Goal: Information Seeking & Learning: Learn about a topic

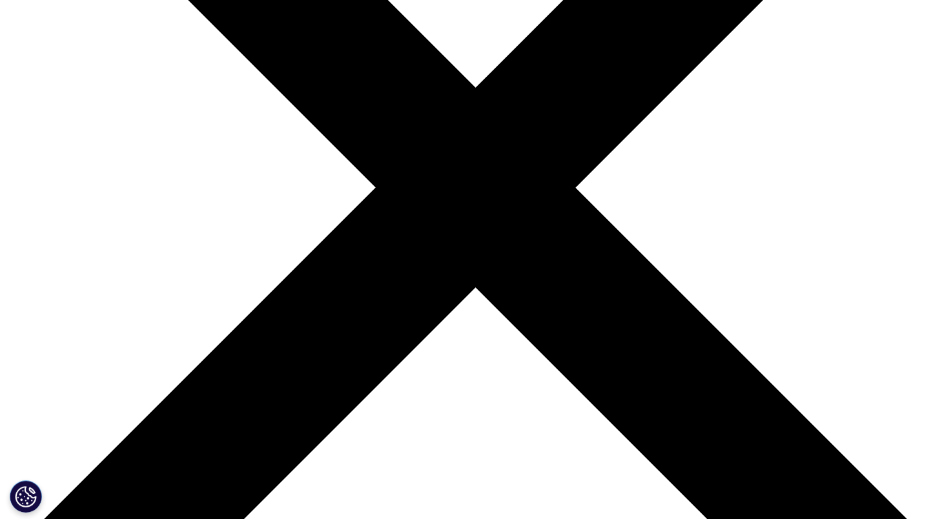
scroll to position [302, 0]
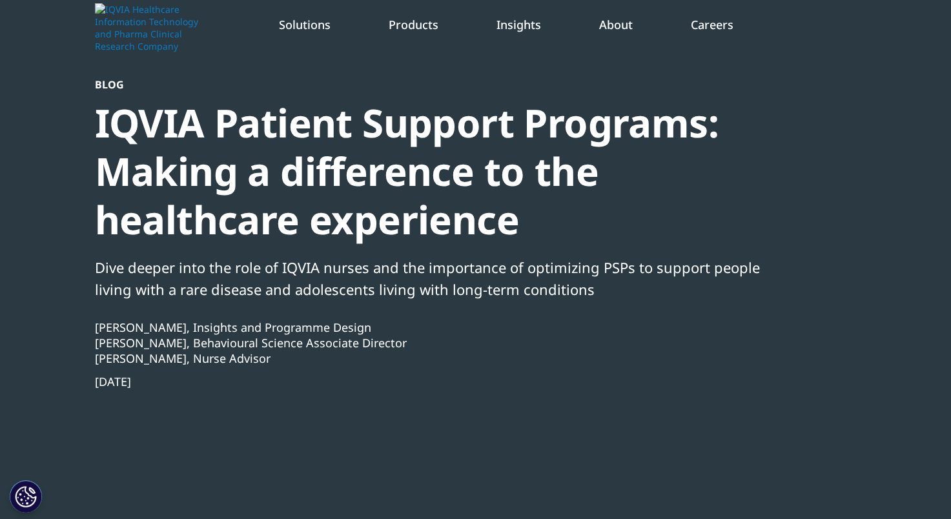
scroll to position [48, 0]
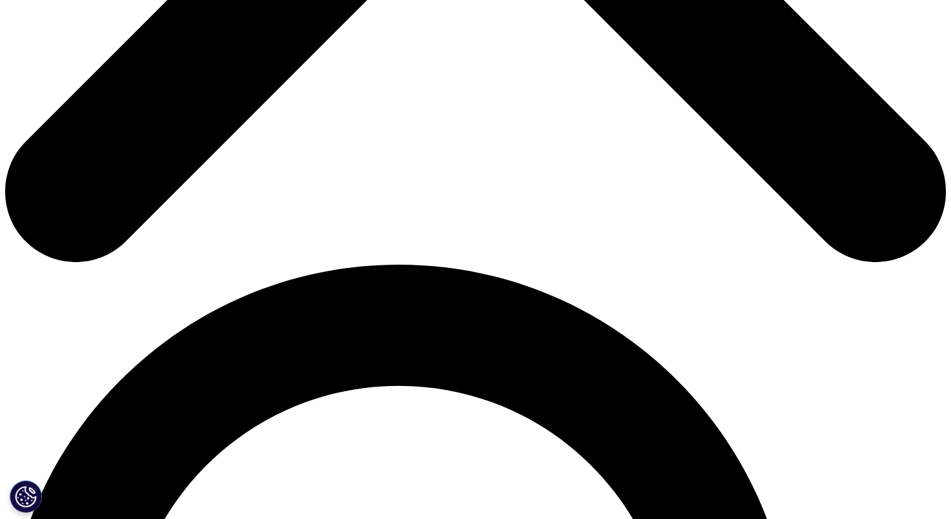
scroll to position [591, 0]
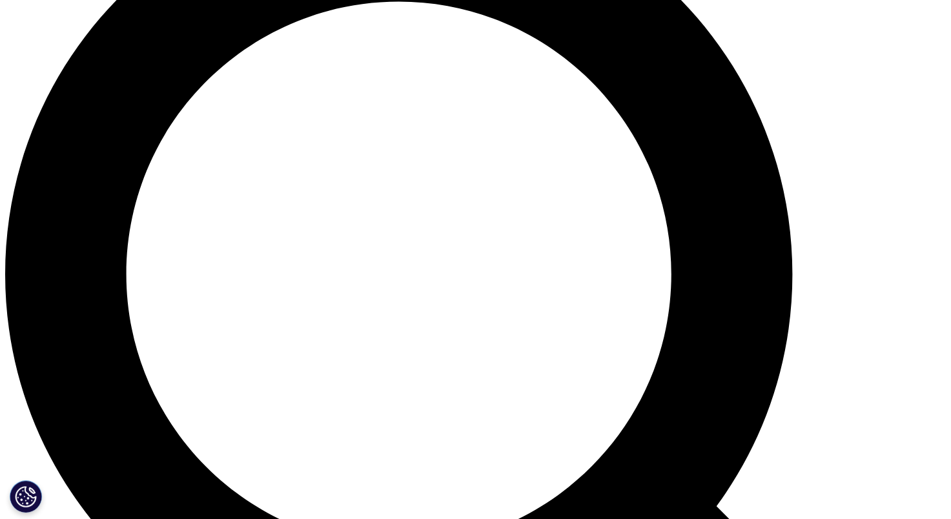
scroll to position [1076, 0]
